Goal: Use online tool/utility: Utilize a website feature to perform a specific function

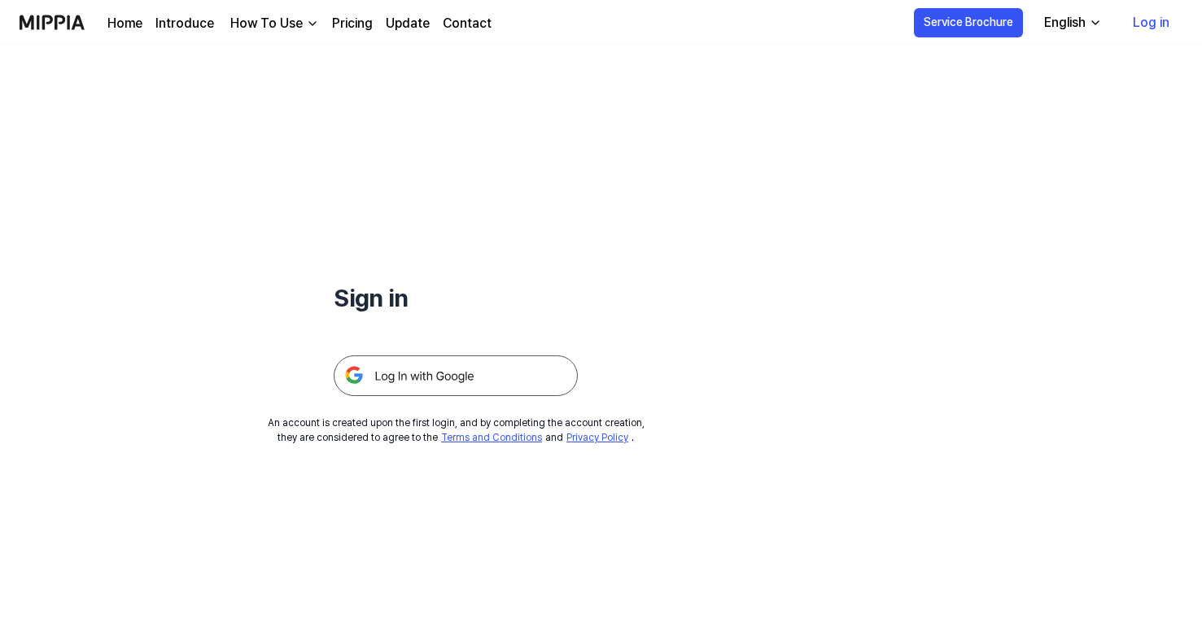
click at [454, 373] on img at bounding box center [456, 376] width 244 height 41
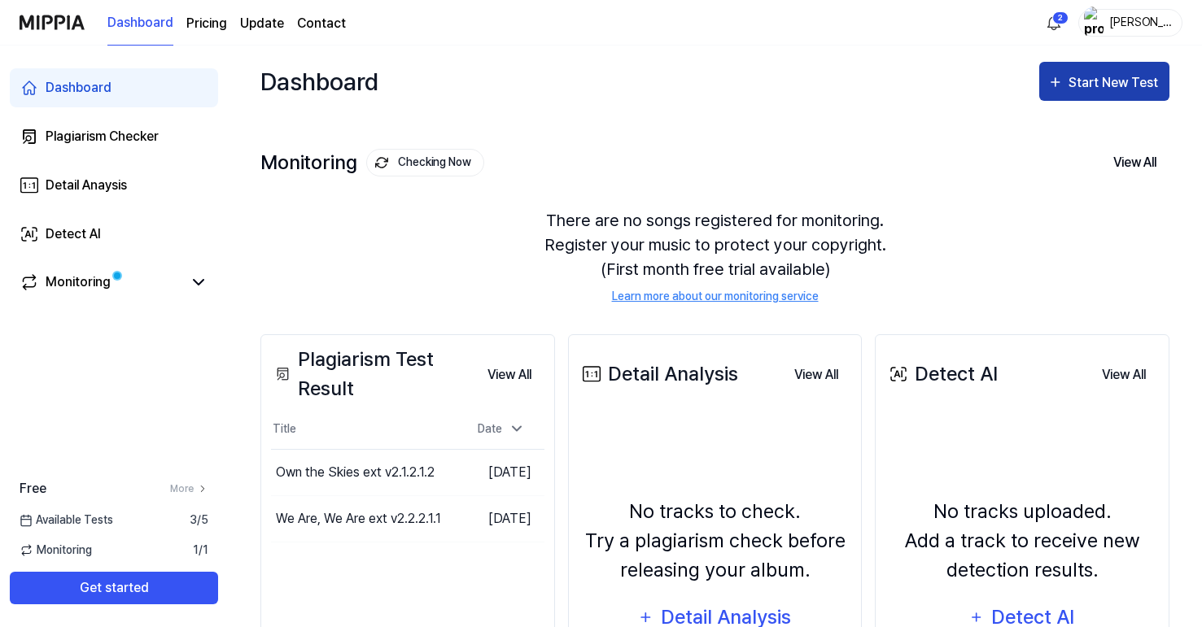
click at [1090, 83] on div "Start New Test" at bounding box center [1114, 82] width 93 height 21
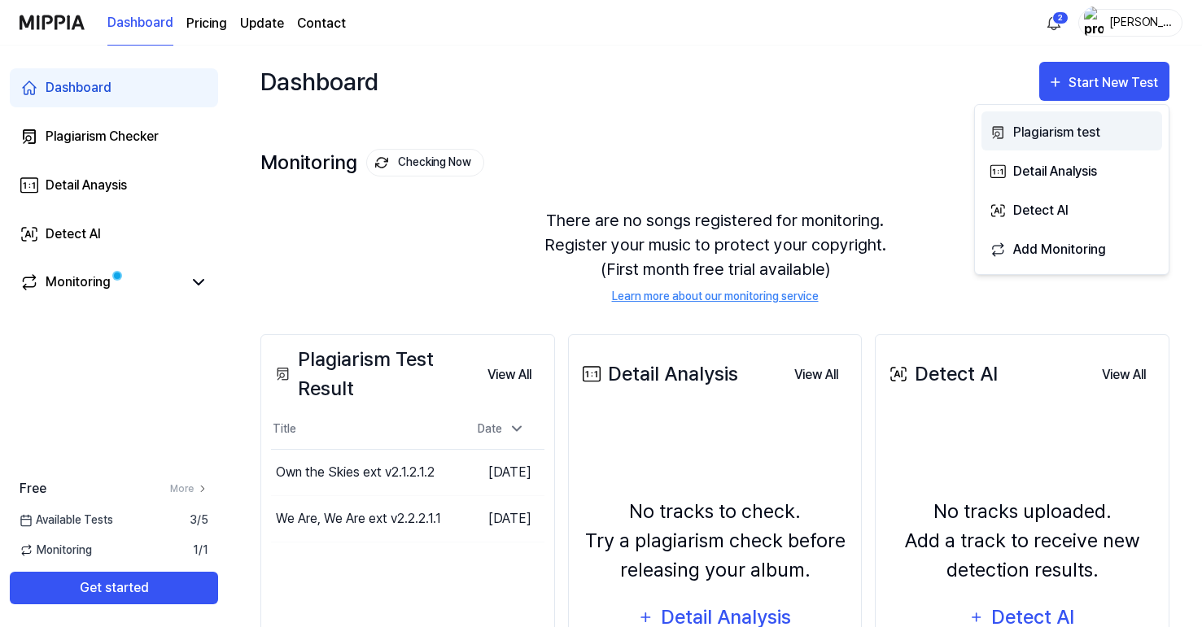
click at [1066, 138] on div "Plagiarism test" at bounding box center [1084, 132] width 142 height 21
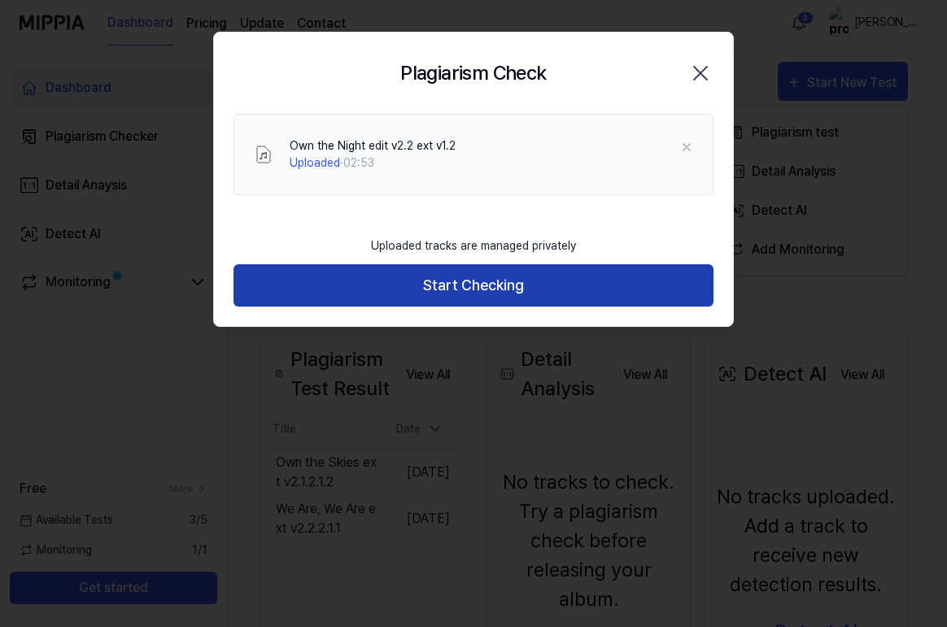
click at [576, 288] on button "Start Checking" at bounding box center [474, 285] width 480 height 43
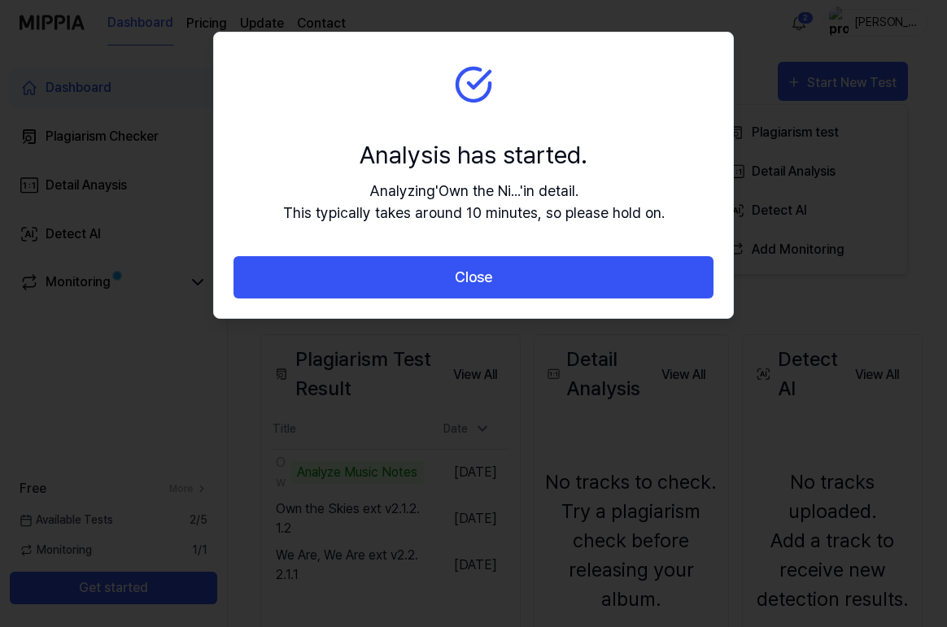
click at [576, 288] on button "Close" at bounding box center [474, 277] width 480 height 43
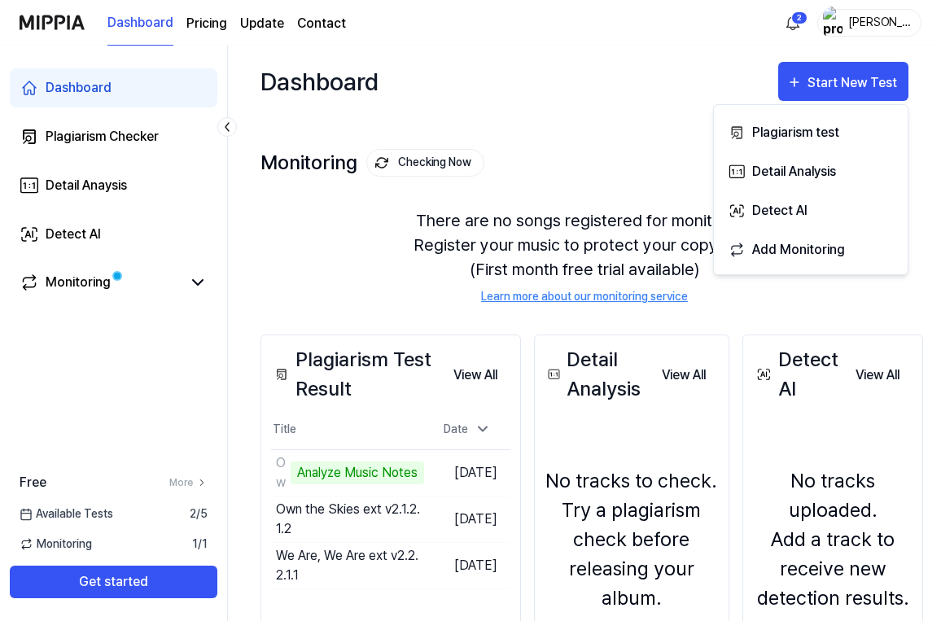
click at [588, 118] on div "Monitoring Checking Now View All Monitoring There are no songs registered for m…" at bounding box center [584, 209] width 648 height 185
